Goal: Book appointment/travel/reservation

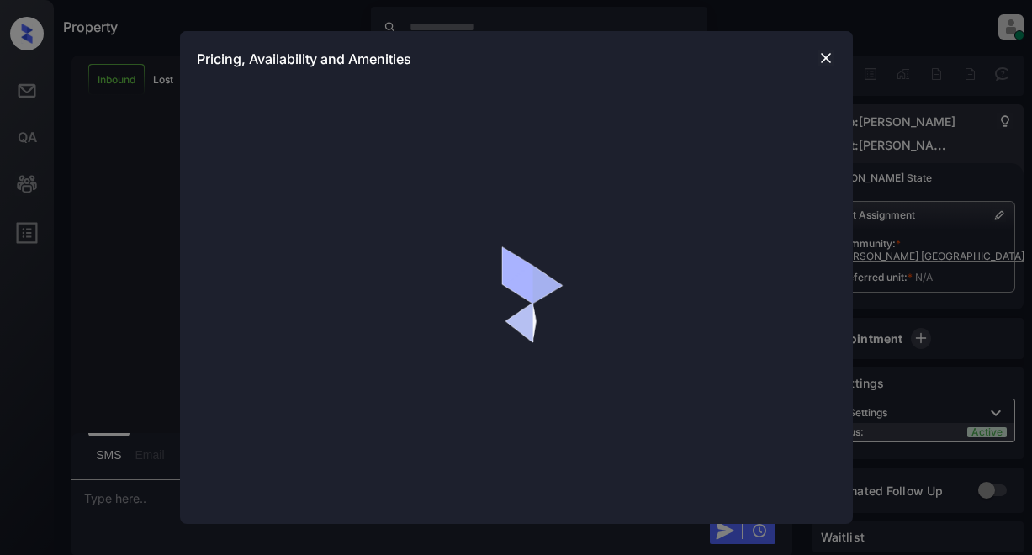
scroll to position [357, 0]
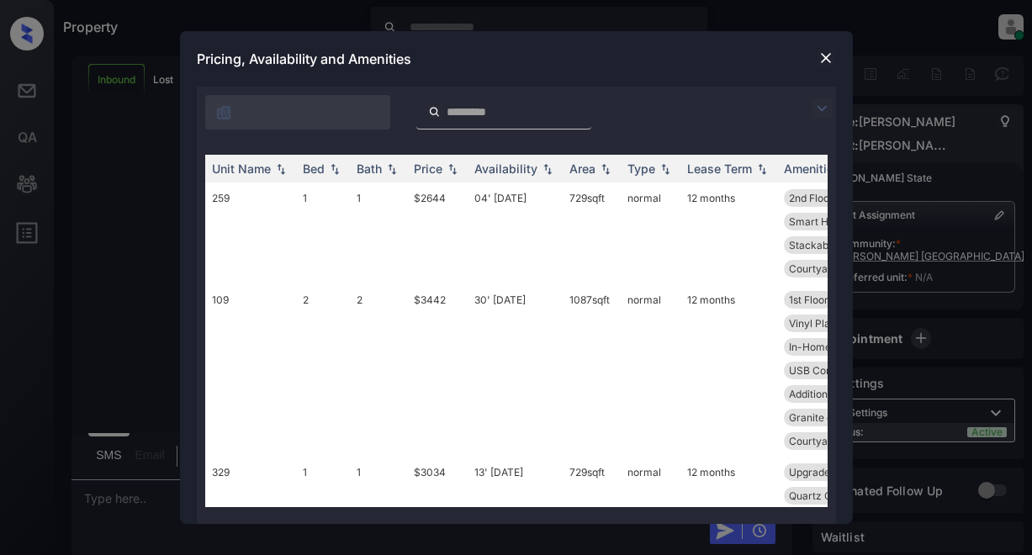
click at [818, 103] on img at bounding box center [822, 108] width 20 height 20
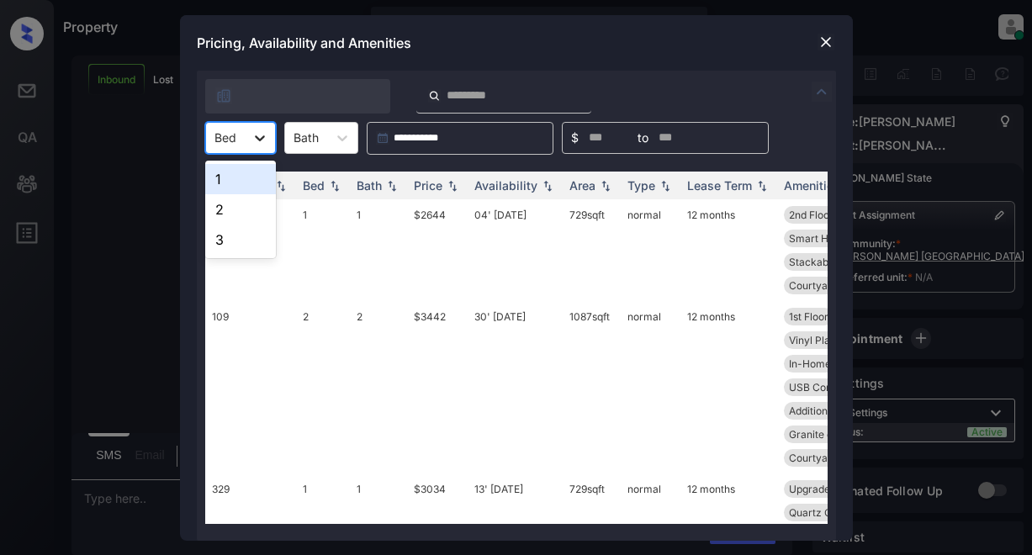
click at [260, 138] on icon at bounding box center [259, 138] width 17 height 17
click at [238, 208] on div "2" at bounding box center [240, 209] width 71 height 30
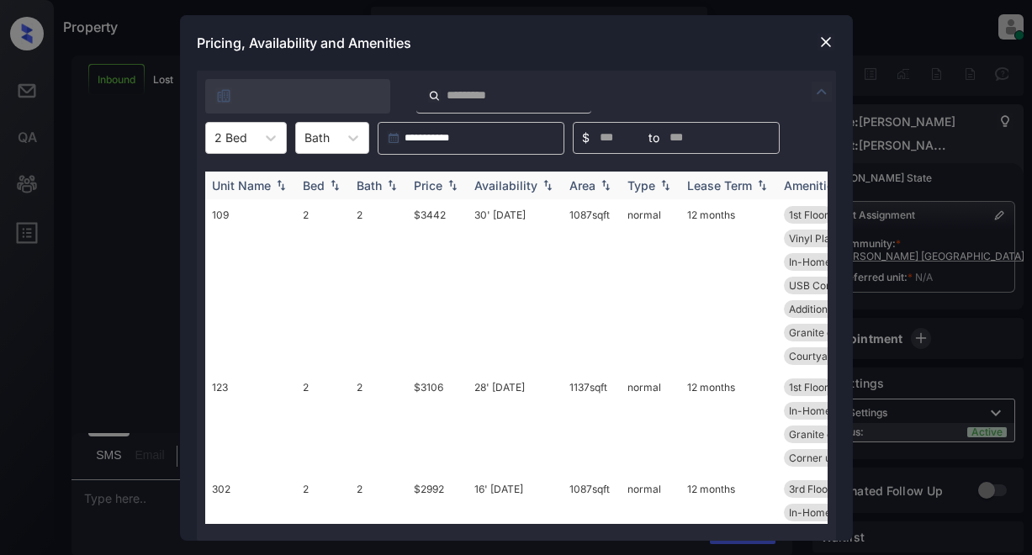
click at [439, 188] on div "Price" at bounding box center [428, 185] width 29 height 14
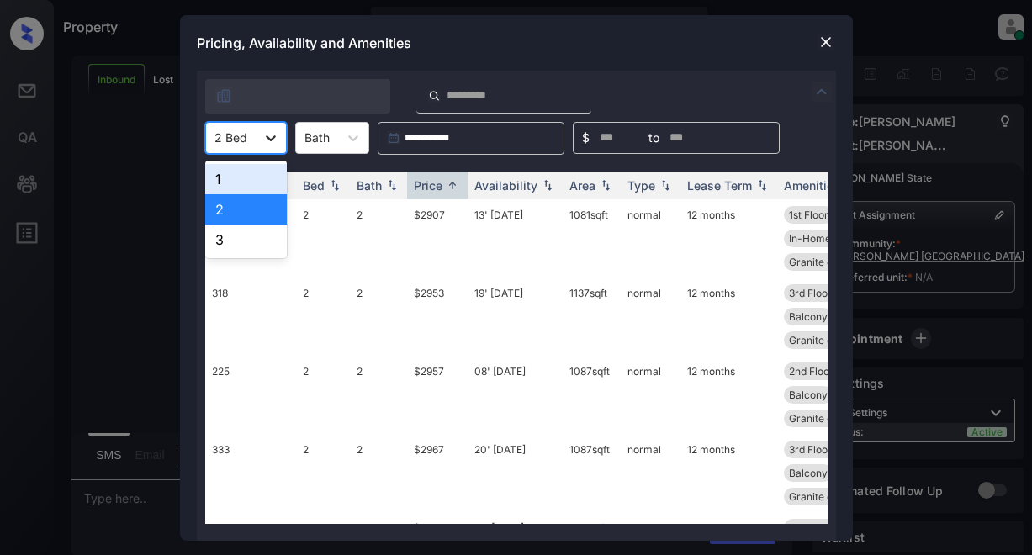
click at [269, 135] on icon at bounding box center [270, 138] width 17 height 17
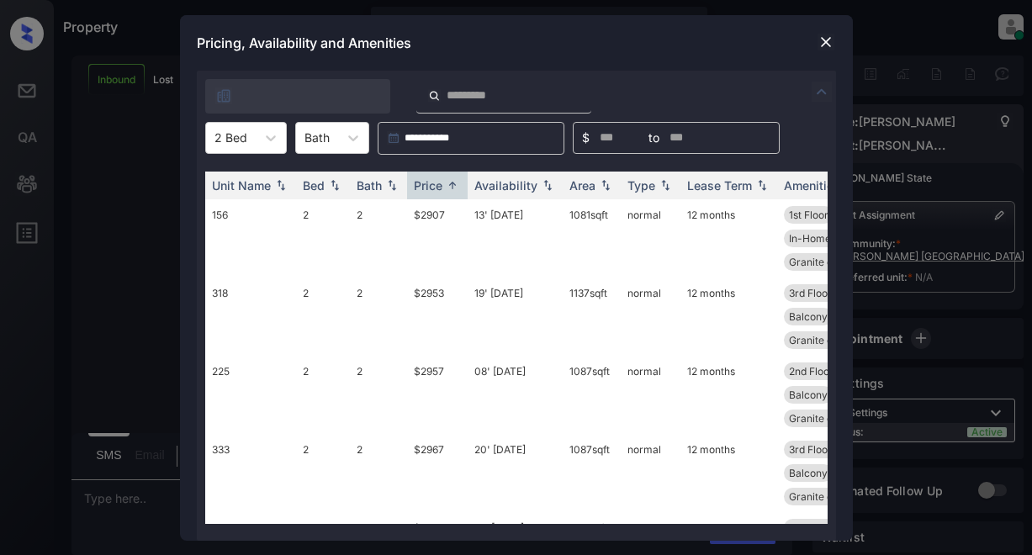
click at [827, 45] on img at bounding box center [826, 42] width 17 height 17
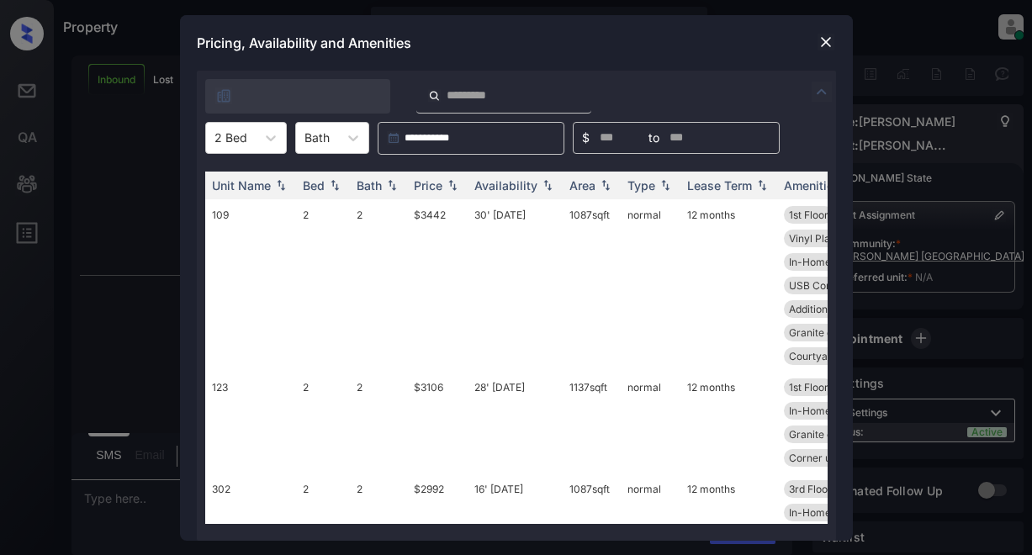
scroll to position [548, 0]
click at [428, 205] on td "$3442" at bounding box center [437, 285] width 61 height 172
click at [437, 188] on div "Price" at bounding box center [428, 185] width 29 height 14
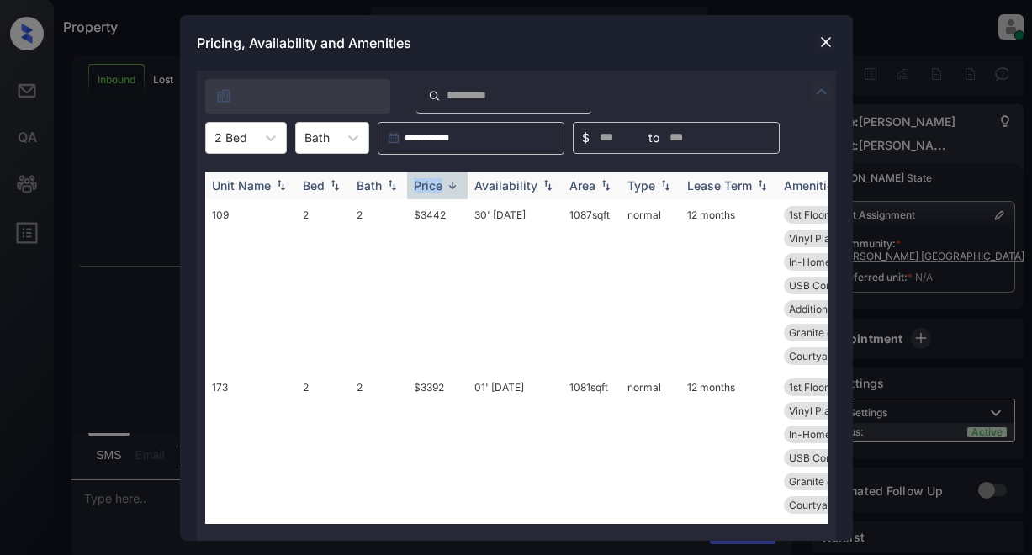
click at [437, 188] on div "Price" at bounding box center [428, 185] width 29 height 14
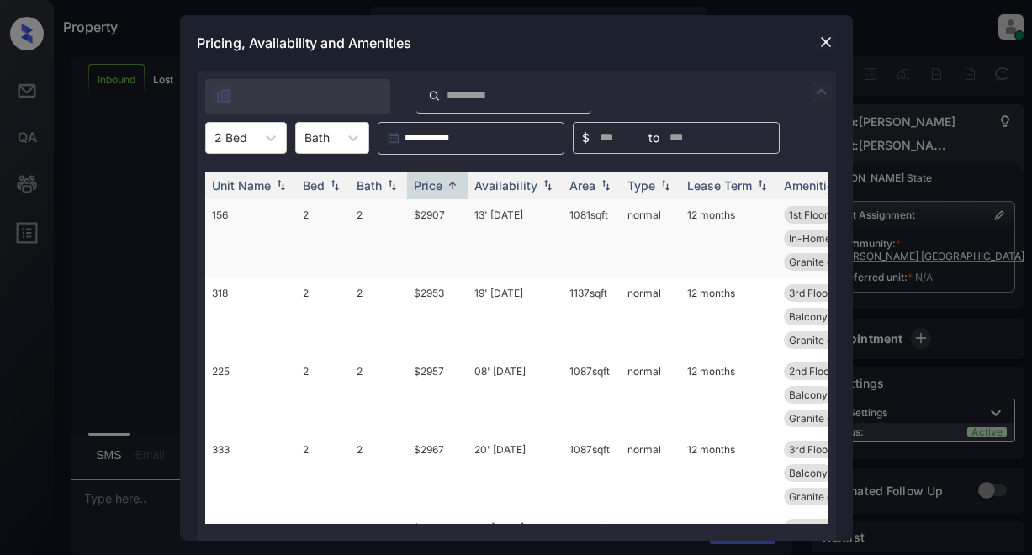
drag, startPoint x: 442, startPoint y: 214, endPoint x: 441, endPoint y: 202, distance: 12.6
click at [441, 204] on td "$2907" at bounding box center [437, 238] width 61 height 78
click at [441, 202] on td "$2907" at bounding box center [437, 238] width 61 height 78
drag, startPoint x: 441, startPoint y: 219, endPoint x: 442, endPoint y: 209, distance: 10.2
click at [442, 209] on td "$2907" at bounding box center [437, 238] width 61 height 78
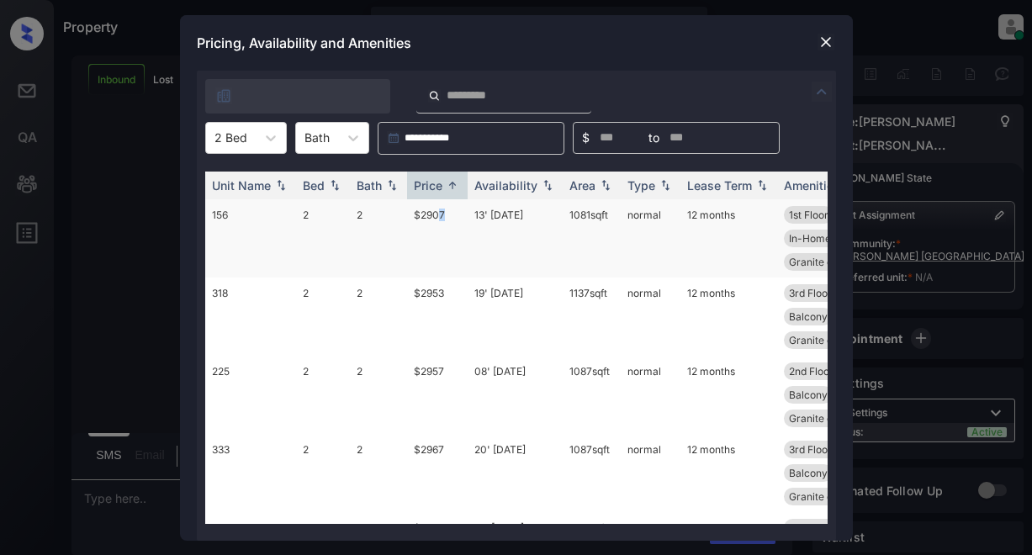
click at [442, 209] on td "$2907" at bounding box center [437, 238] width 61 height 78
click at [434, 215] on td "$2907" at bounding box center [437, 238] width 61 height 78
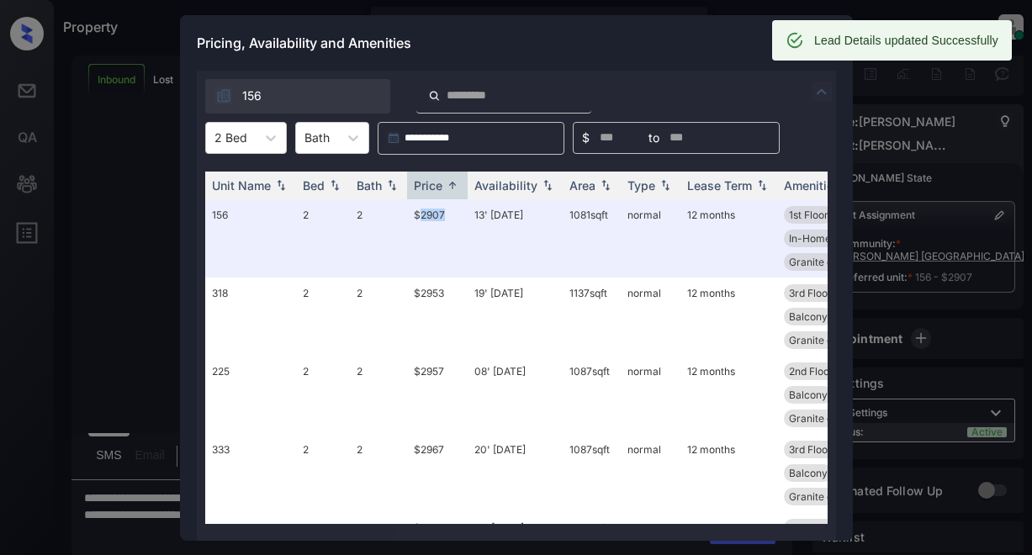
scroll to position [658, 0]
click at [619, 42] on div "Pricing, Availability and Amenities" at bounding box center [516, 43] width 673 height 56
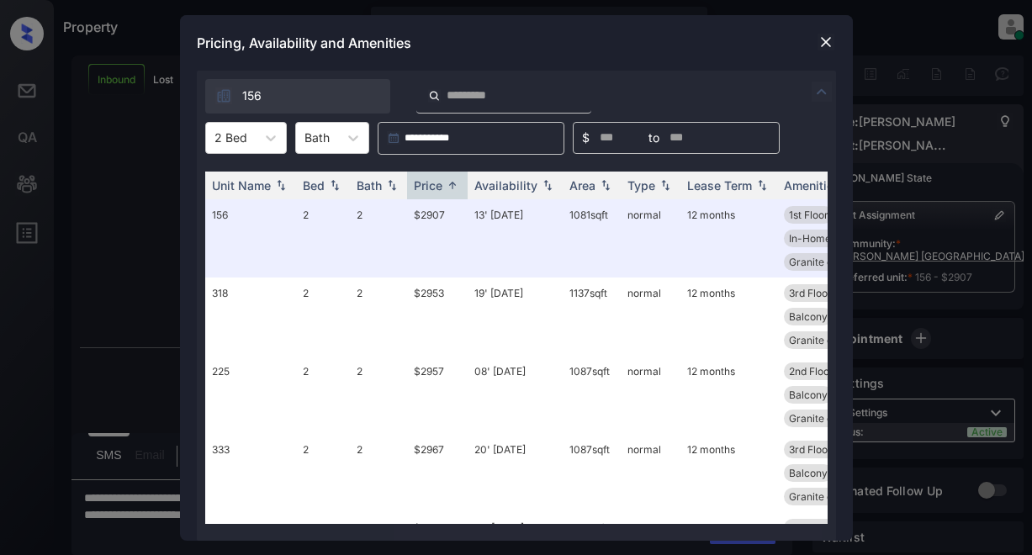
click at [813, 93] on img at bounding box center [822, 92] width 20 height 20
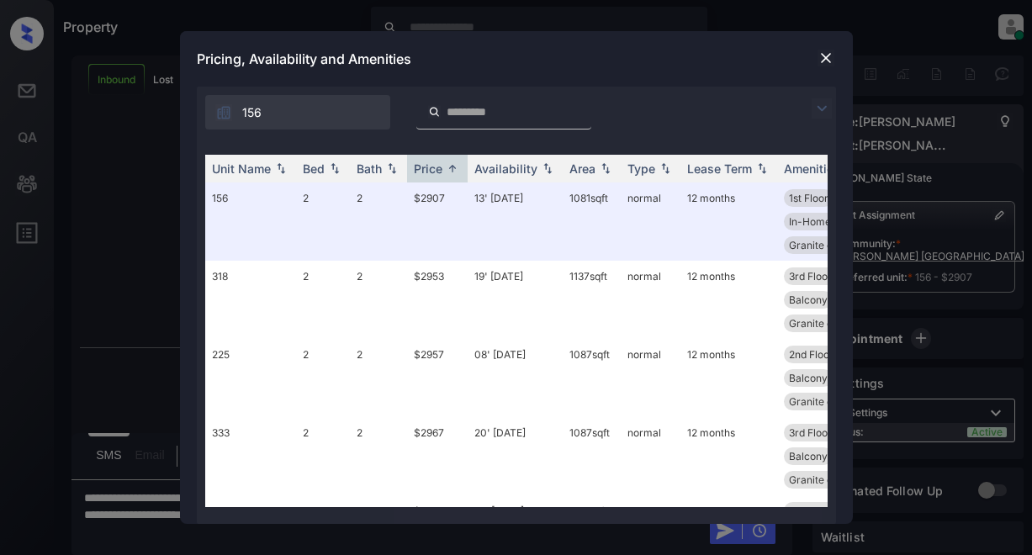
click at [825, 58] on img at bounding box center [826, 58] width 17 height 17
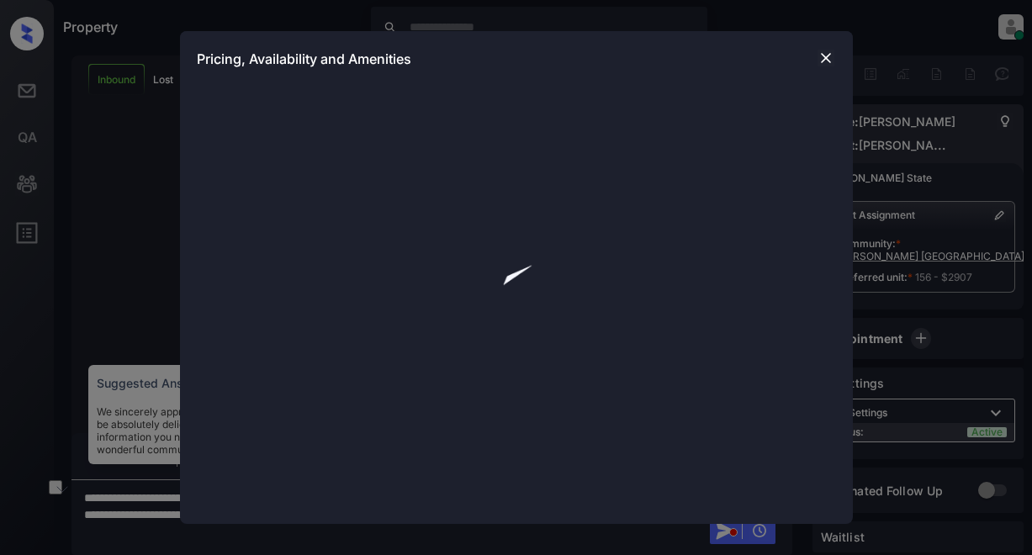
scroll to position [658, 0]
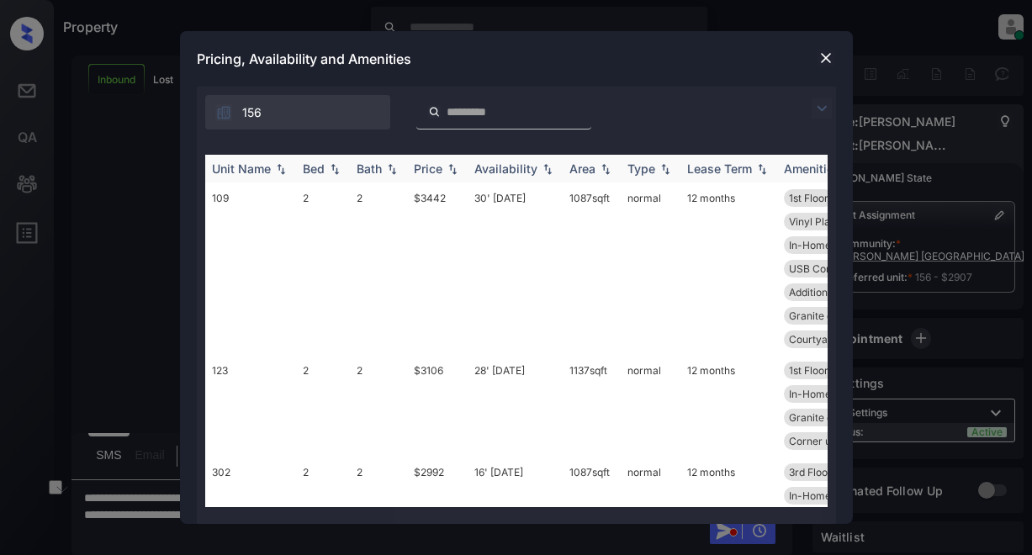
click at [437, 163] on div "Price" at bounding box center [428, 168] width 29 height 14
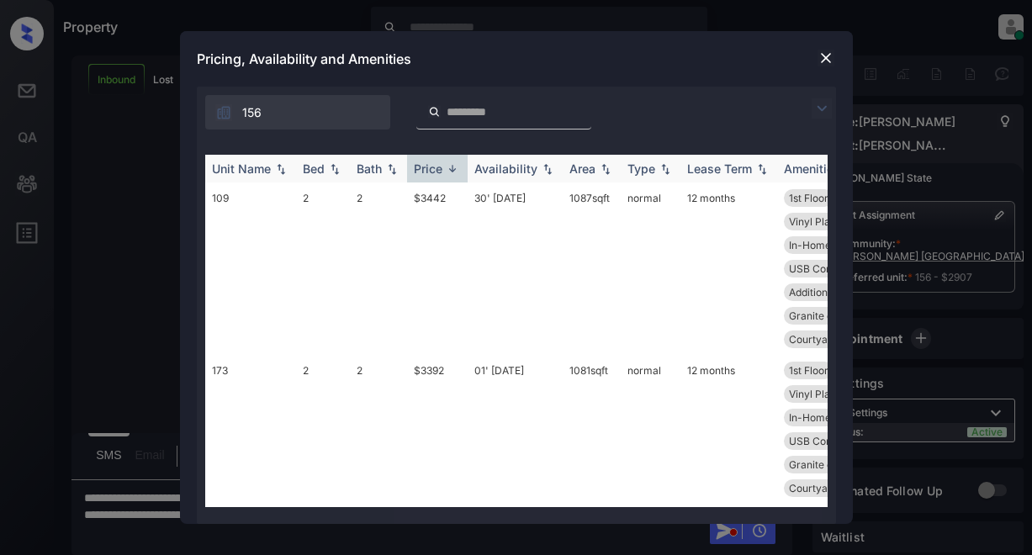
click at [437, 163] on div "Price" at bounding box center [428, 168] width 29 height 14
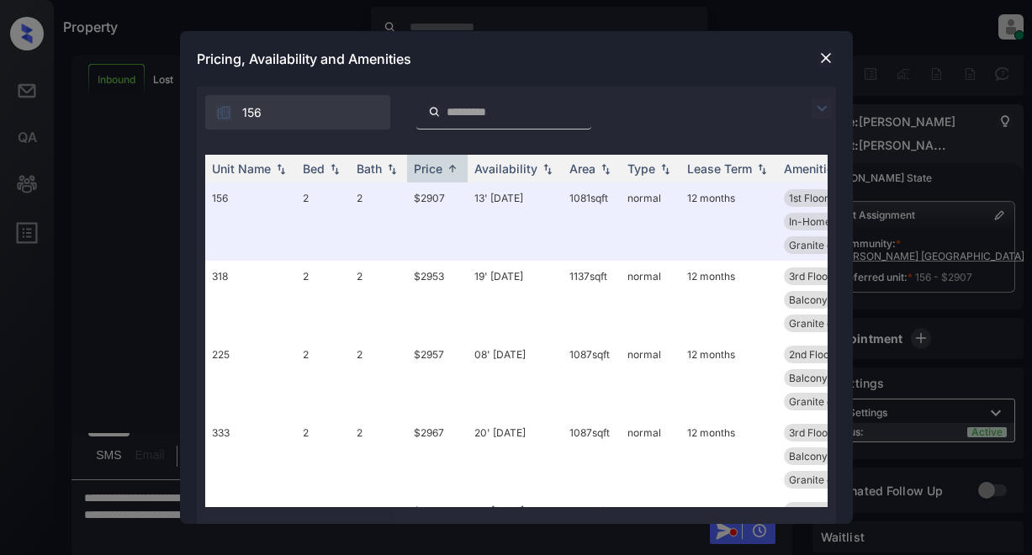
click at [822, 50] on img at bounding box center [826, 58] width 17 height 17
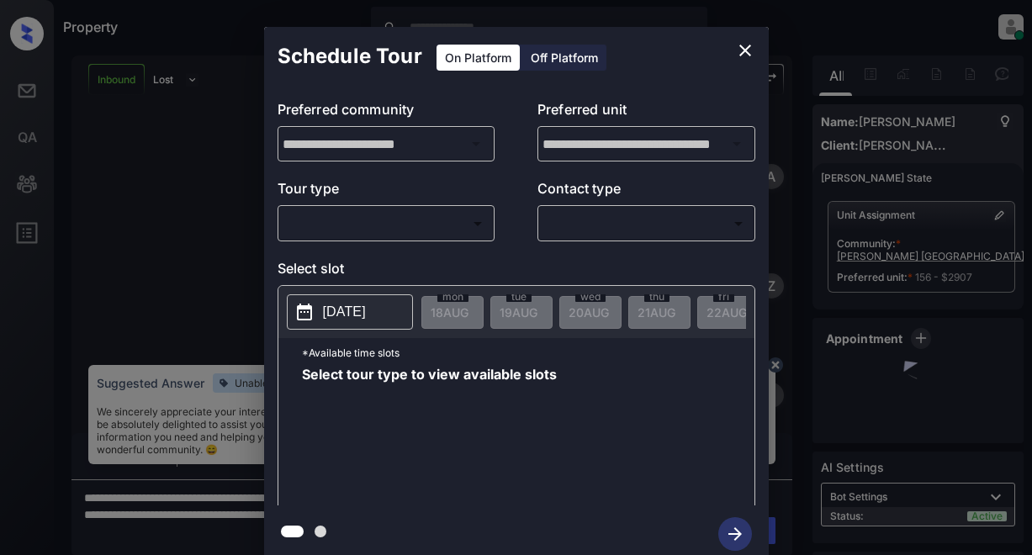
scroll to position [658, 0]
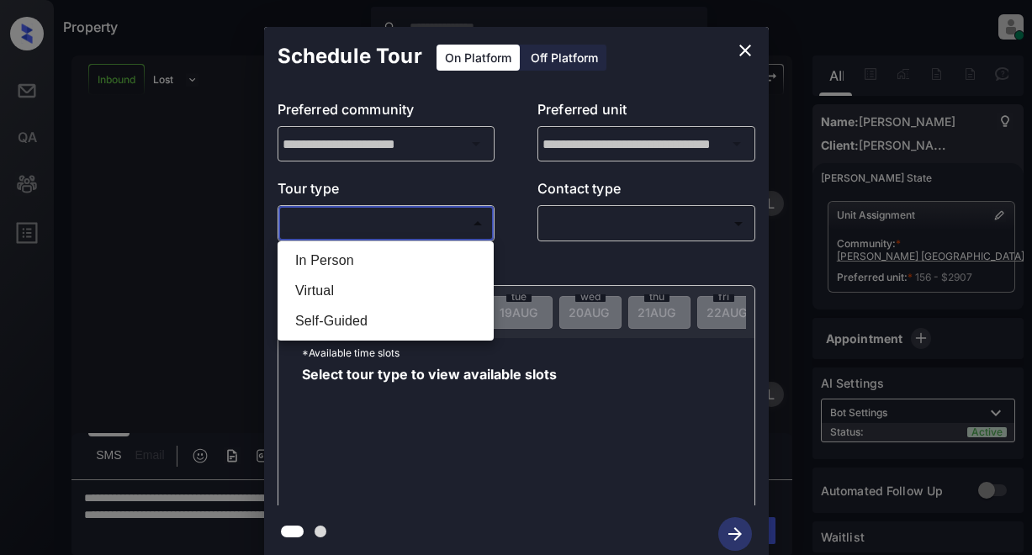
click at [376, 219] on body "Property Lyzzelle [PERSON_NAME] Online Set yourself offline Set yourself on bre…" at bounding box center [516, 277] width 1032 height 555
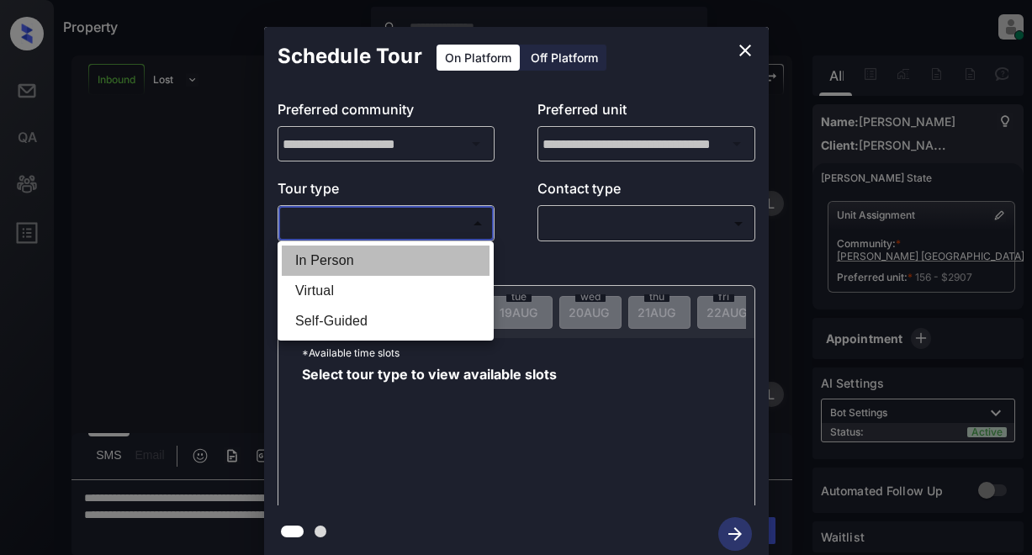
click at [337, 265] on li "In Person" at bounding box center [386, 261] width 208 height 30
type input "********"
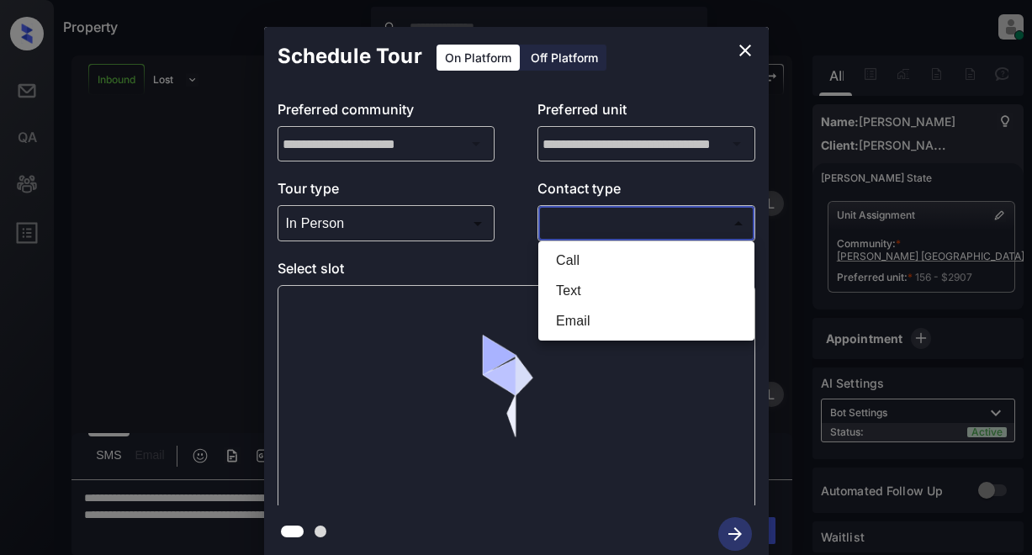
drag, startPoint x: 580, startPoint y: 230, endPoint x: 634, endPoint y: 222, distance: 55.3
click at [588, 230] on body "Property Lyzzelle [PERSON_NAME] Online Set yourself offline Set yourself on bre…" at bounding box center [516, 277] width 1032 height 555
click at [578, 291] on li "Text" at bounding box center [647, 291] width 208 height 30
type input "****"
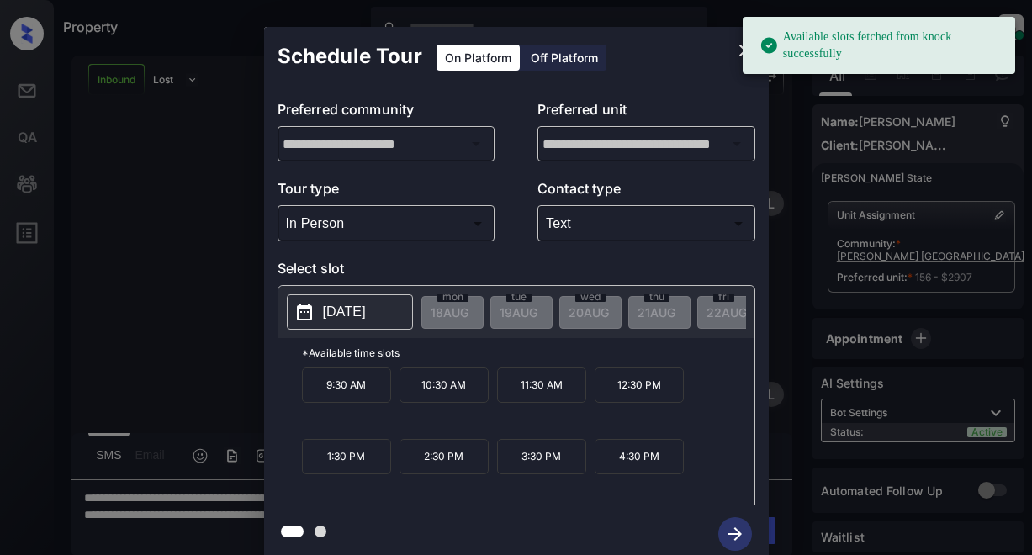
click at [366, 319] on p "[DATE]" at bounding box center [344, 312] width 43 height 20
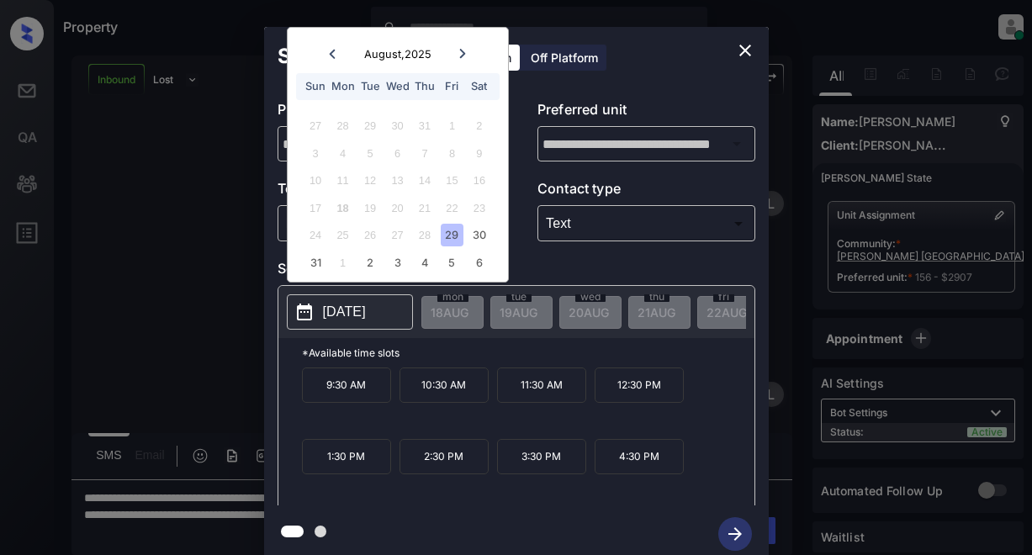
click at [457, 239] on div "29" at bounding box center [452, 235] width 23 height 23
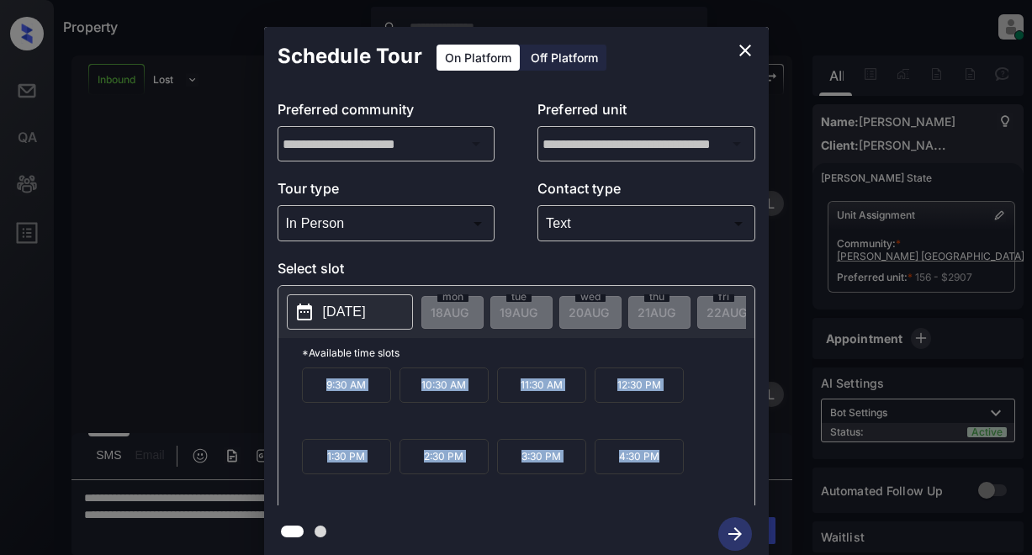
drag, startPoint x: 326, startPoint y: 399, endPoint x: 676, endPoint y: 471, distance: 357.3
click at [676, 471] on div "9:30 AM 10:30 AM 11:30 AM 12:30 PM 1:30 PM 2:30 PM 3:30 PM 4:30 PM" at bounding box center [528, 435] width 453 height 135
copy div "9:30 AM 10:30 AM 11:30 AM 12:30 PM 1:30 PM 2:30 PM 3:30 PM 4:30 PM"
click at [748, 50] on icon "close" at bounding box center [745, 50] width 20 height 20
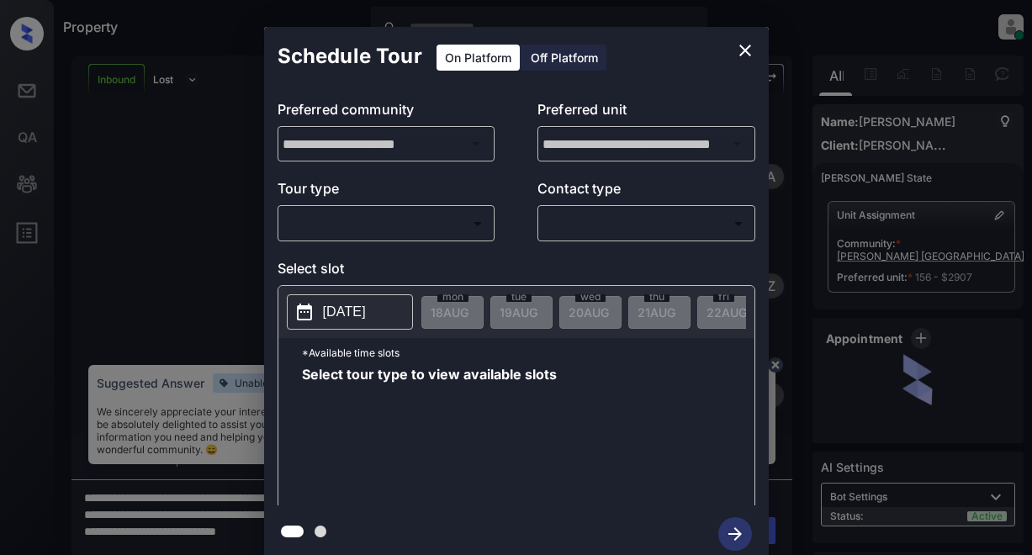
scroll to position [658, 0]
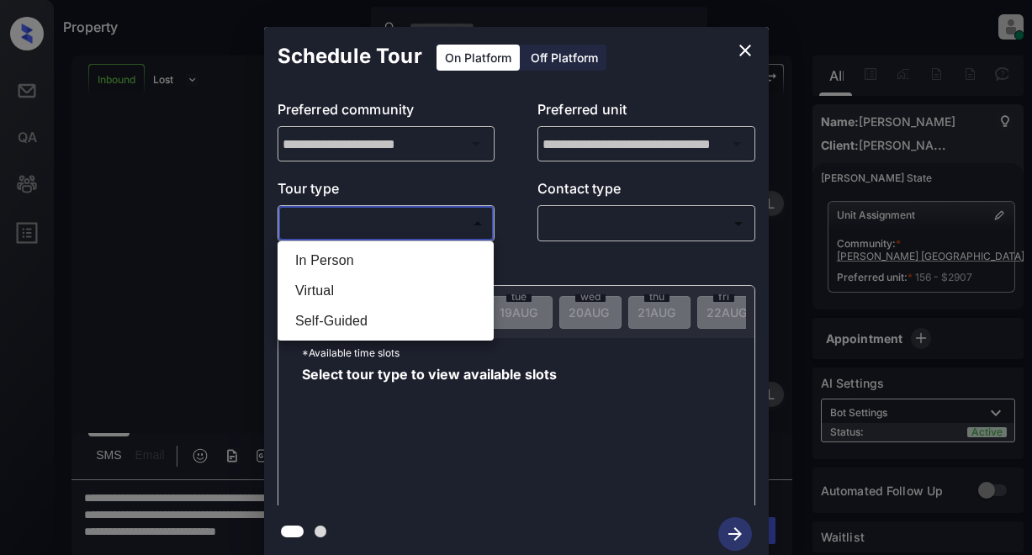
click at [378, 231] on body "Property Lyzzelle [PERSON_NAME] Online Set yourself offline Set yourself on bre…" at bounding box center [516, 277] width 1032 height 555
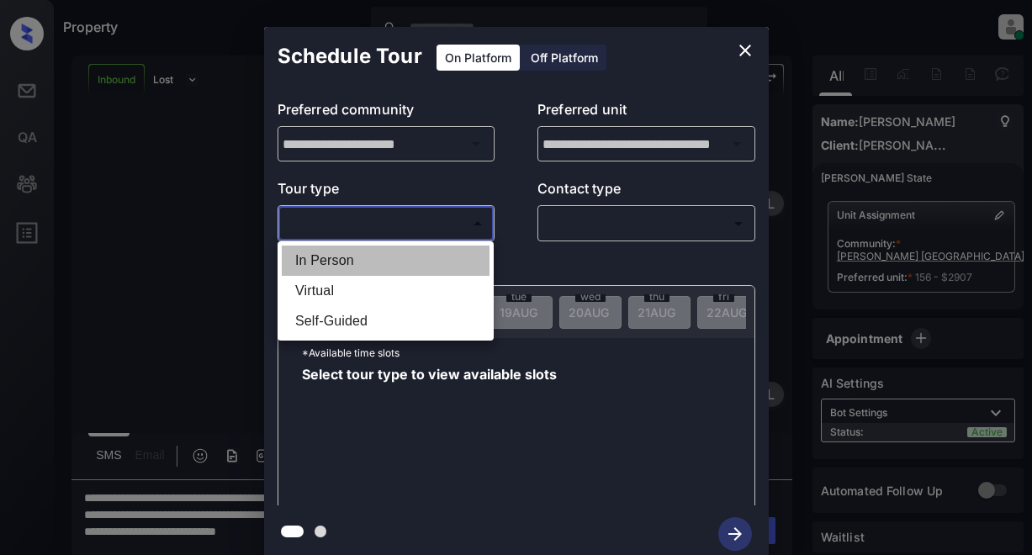
drag, startPoint x: 343, startPoint y: 259, endPoint x: 507, endPoint y: 211, distance: 170.9
click at [346, 259] on li "In Person" at bounding box center [386, 261] width 208 height 30
type input "********"
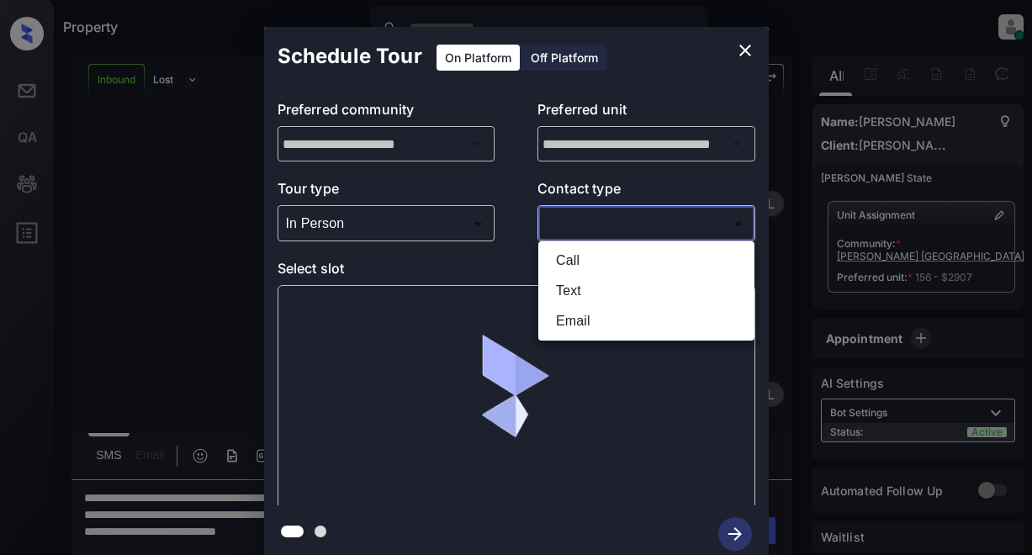
click at [569, 218] on body "Property Lyzzelle [PERSON_NAME] Online Set yourself offline Set yourself on bre…" at bounding box center [516, 277] width 1032 height 555
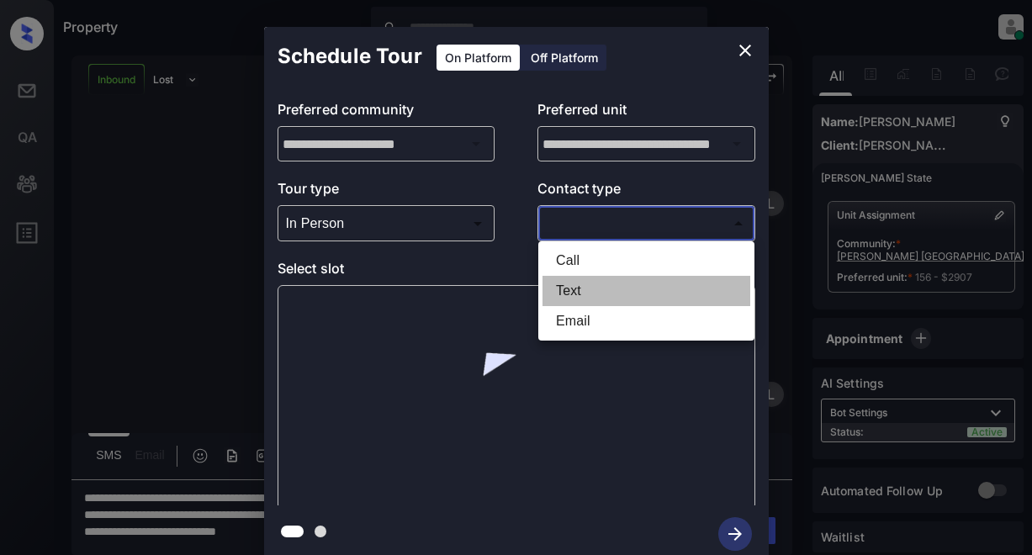
click at [575, 288] on li "Text" at bounding box center [647, 291] width 208 height 30
type input "****"
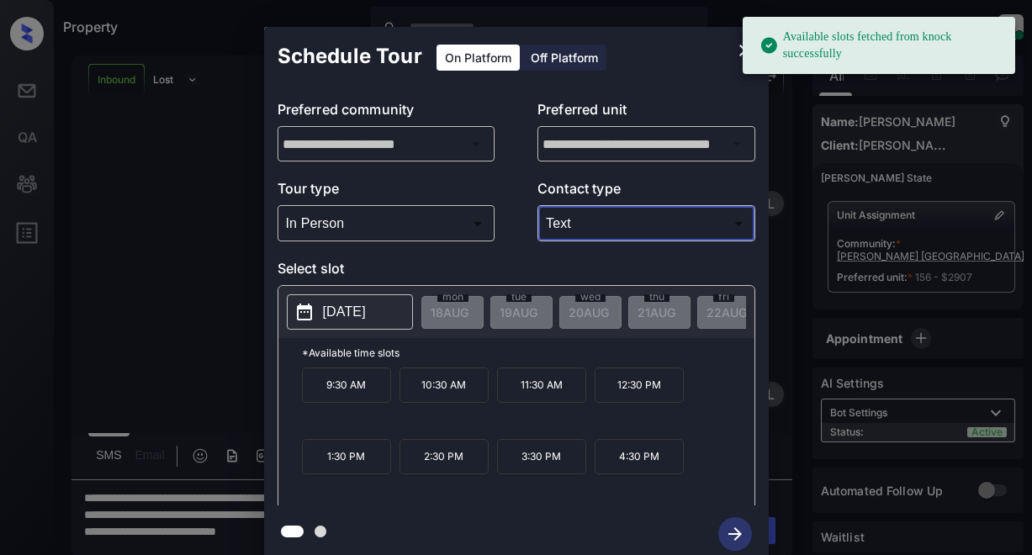
click at [357, 320] on p "[DATE]" at bounding box center [344, 312] width 43 height 20
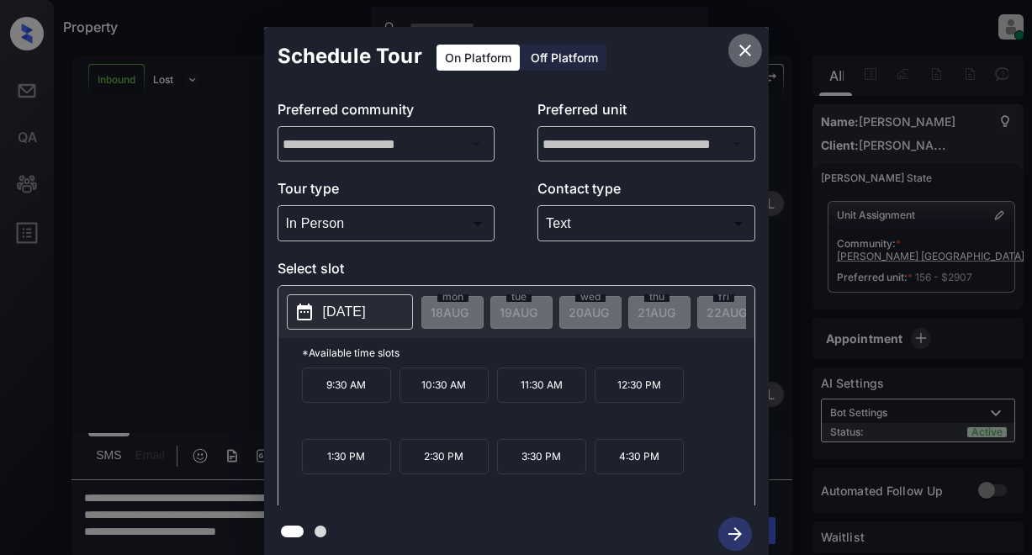
click at [744, 53] on icon "close" at bounding box center [745, 50] width 20 height 20
